Goal: Check status: Check status

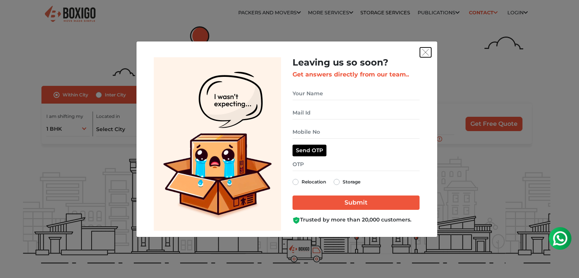
drag, startPoint x: 427, startPoint y: 53, endPoint x: 434, endPoint y: 53, distance: 6.8
click at [427, 54] on img "get free quote dialog" at bounding box center [425, 52] width 7 height 7
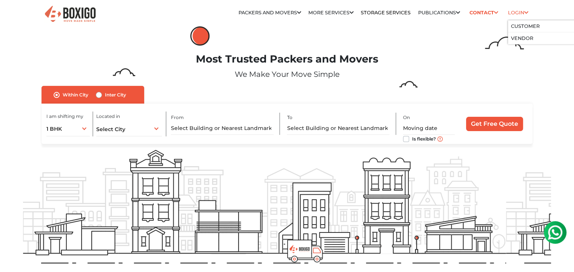
click at [519, 14] on link "Login" at bounding box center [518, 13] width 20 height 6
click at [519, 29] on li "Customer" at bounding box center [544, 26] width 72 height 12
click at [517, 25] on link "Customer" at bounding box center [525, 26] width 29 height 6
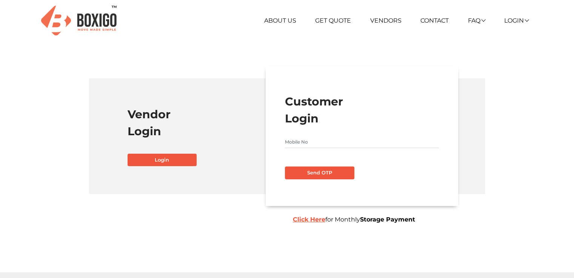
click at [311, 140] on input "text" at bounding box center [362, 142] width 154 height 12
type input "8217661844"
click at [327, 172] on button "Send OTP" at bounding box center [319, 173] width 69 height 13
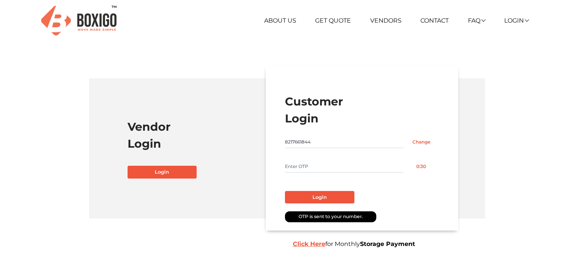
click at [312, 167] on input "text" at bounding box center [344, 167] width 118 height 12
type input "7031"
click at [328, 198] on button "Login" at bounding box center [319, 197] width 69 height 13
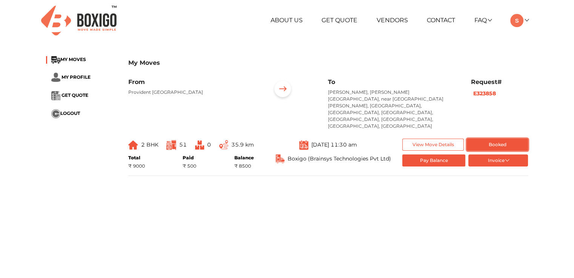
click at [498, 139] on button "Booked" at bounding box center [497, 145] width 61 height 12
click at [445, 155] on button "Pay Balance" at bounding box center [433, 161] width 63 height 12
click at [511, 155] on button "Invoice" at bounding box center [498, 161] width 60 height 12
click at [334, 183] on main "My Moves MY MOVES MY PROFILE GET QUOTE LOGOUT My Moves From Provident [GEOGRAPH…" at bounding box center [287, 187] width 574 height 272
click at [421, 139] on button "View Move Details" at bounding box center [432, 145] width 61 height 12
